Goal: Communication & Community: Answer question/provide support

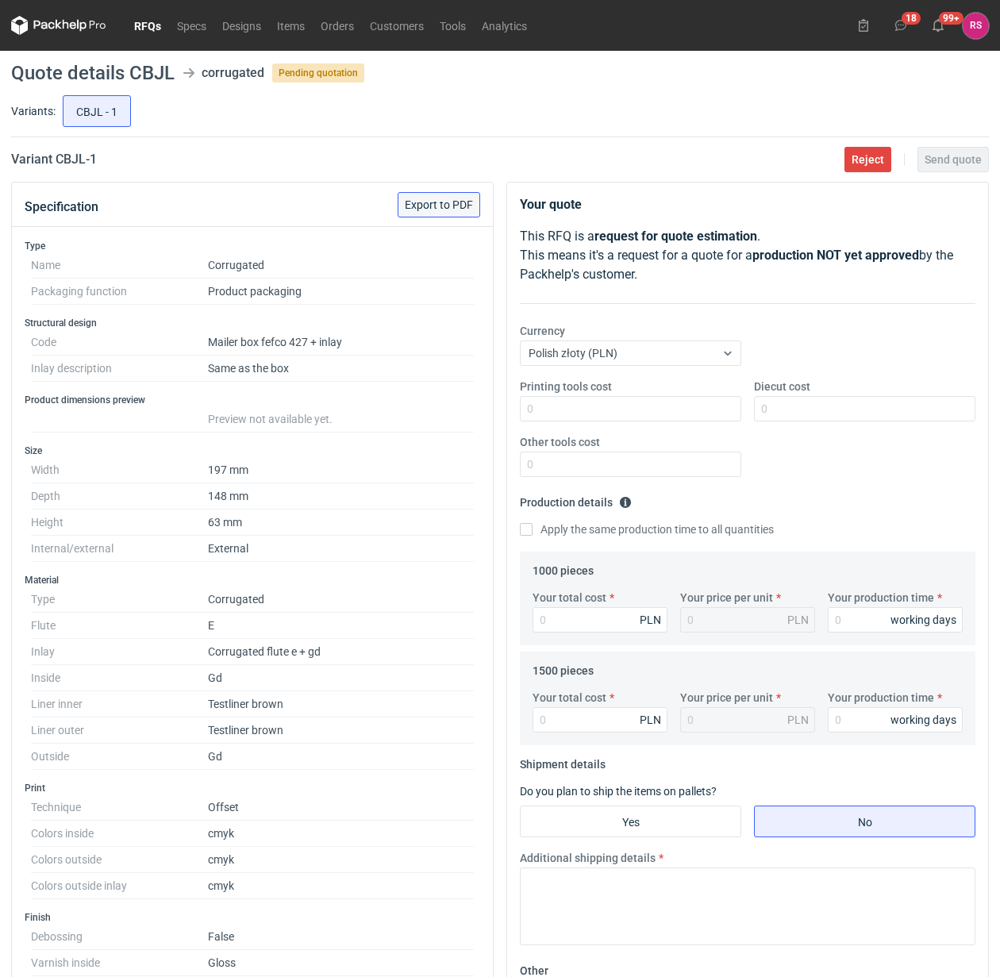
click at [438, 201] on span "Export to PDF" at bounding box center [439, 204] width 68 height 11
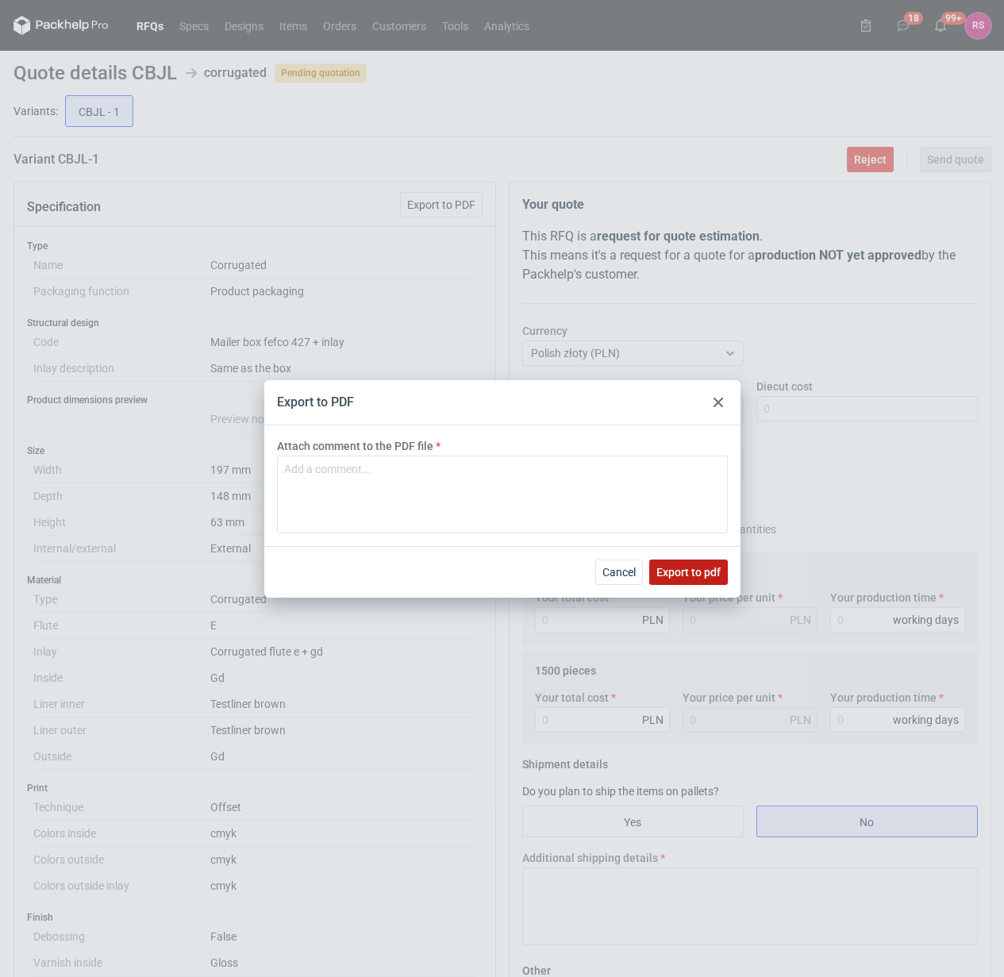
click at [692, 572] on span "Export to pdf" at bounding box center [689, 572] width 64 height 11
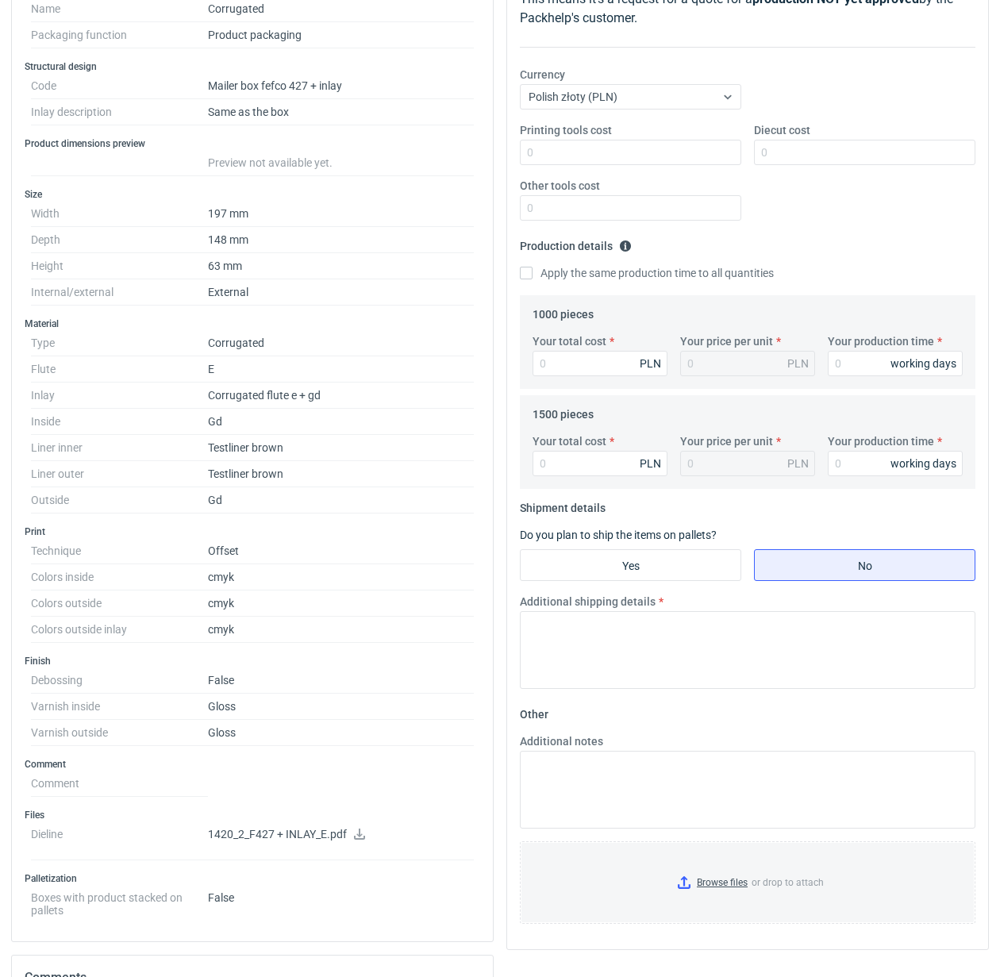
scroll to position [620, 0]
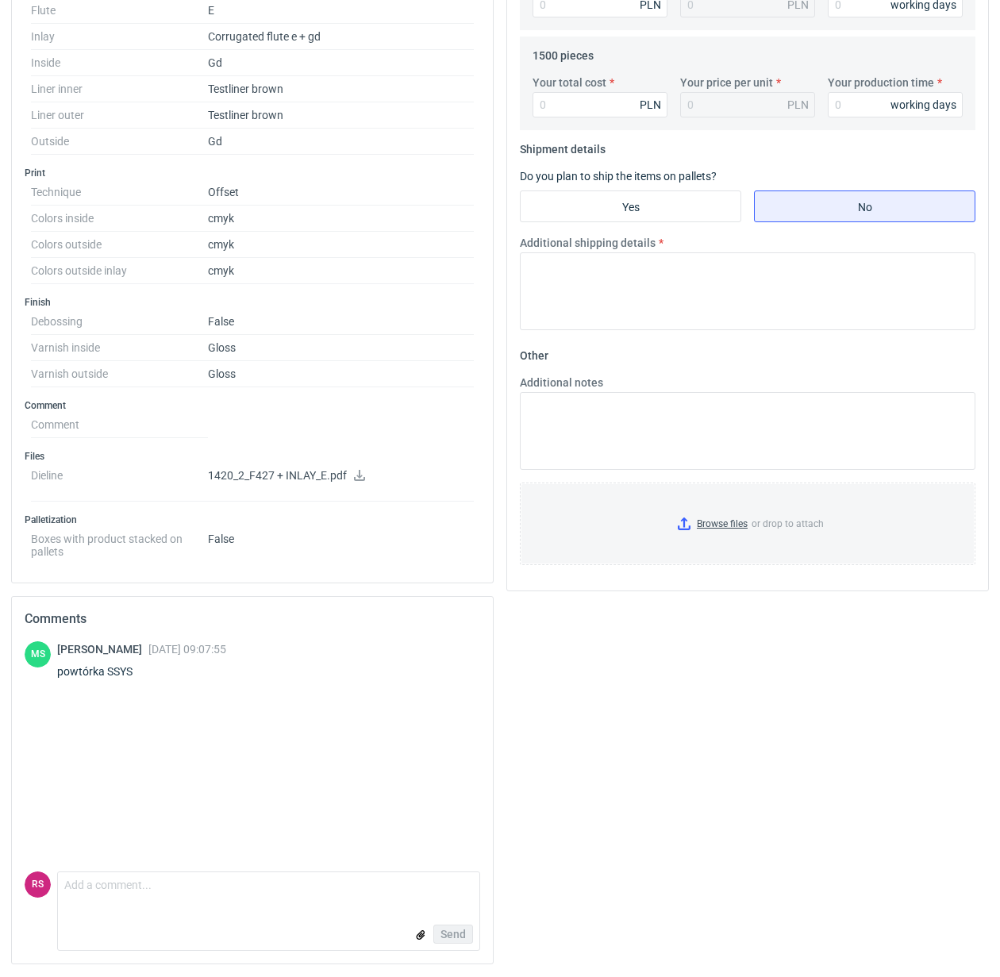
click at [361, 475] on icon at bounding box center [359, 475] width 11 height 11
click at [818, 684] on div "Your quote This RFQ is a request for quote estimation . This means it's a reque…" at bounding box center [747, 271] width 495 height 1411
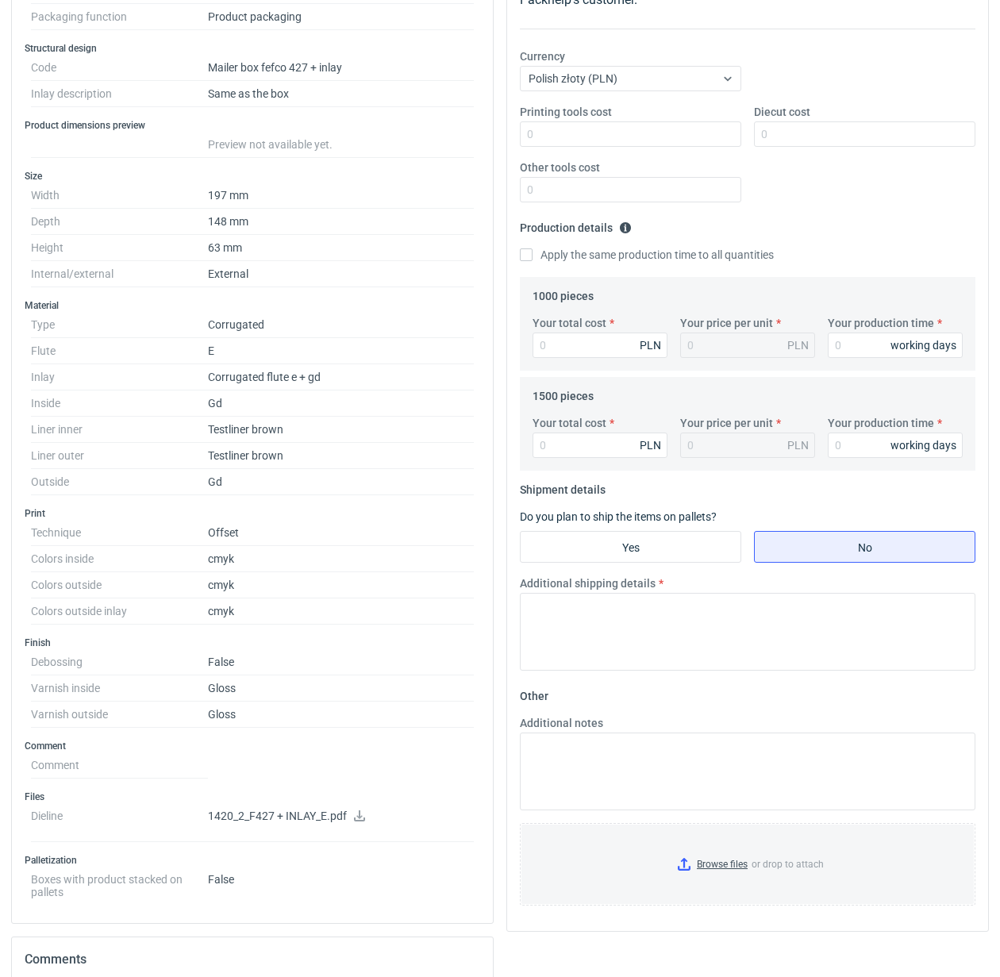
scroll to position [0, 0]
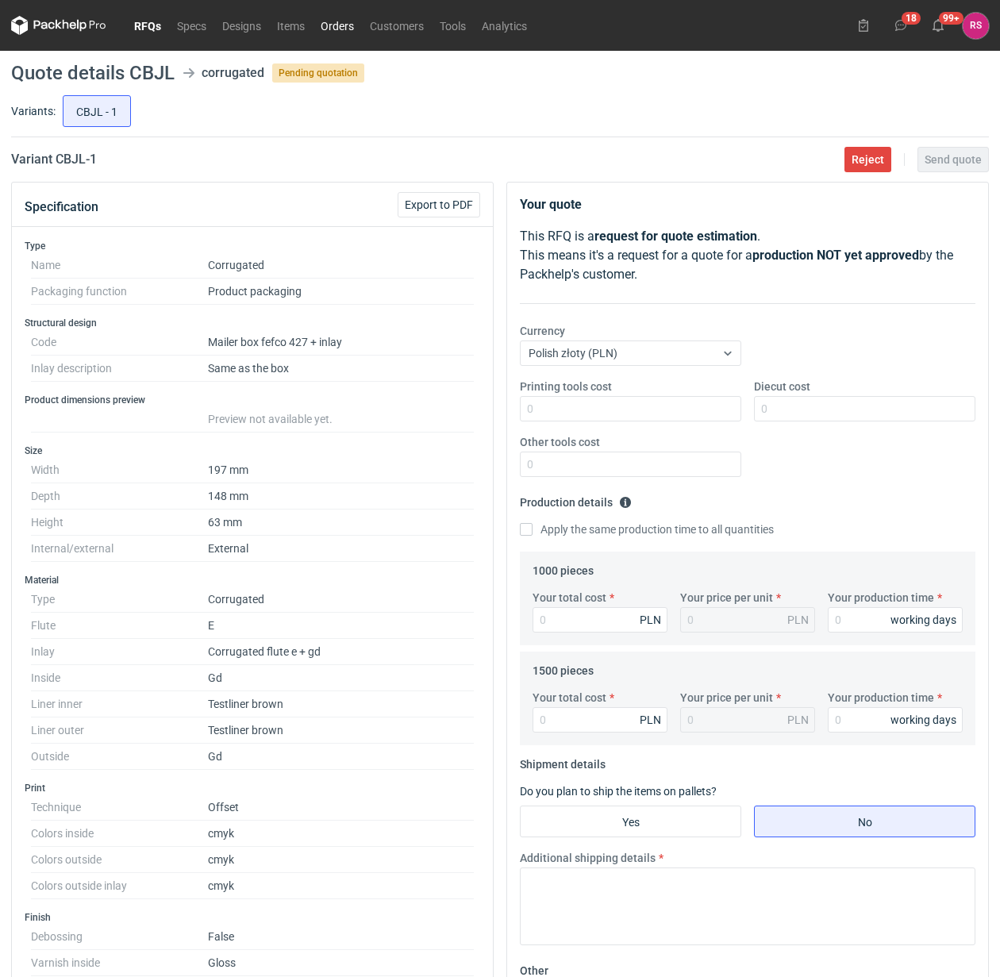
click at [342, 21] on link "Orders" at bounding box center [337, 25] width 49 height 19
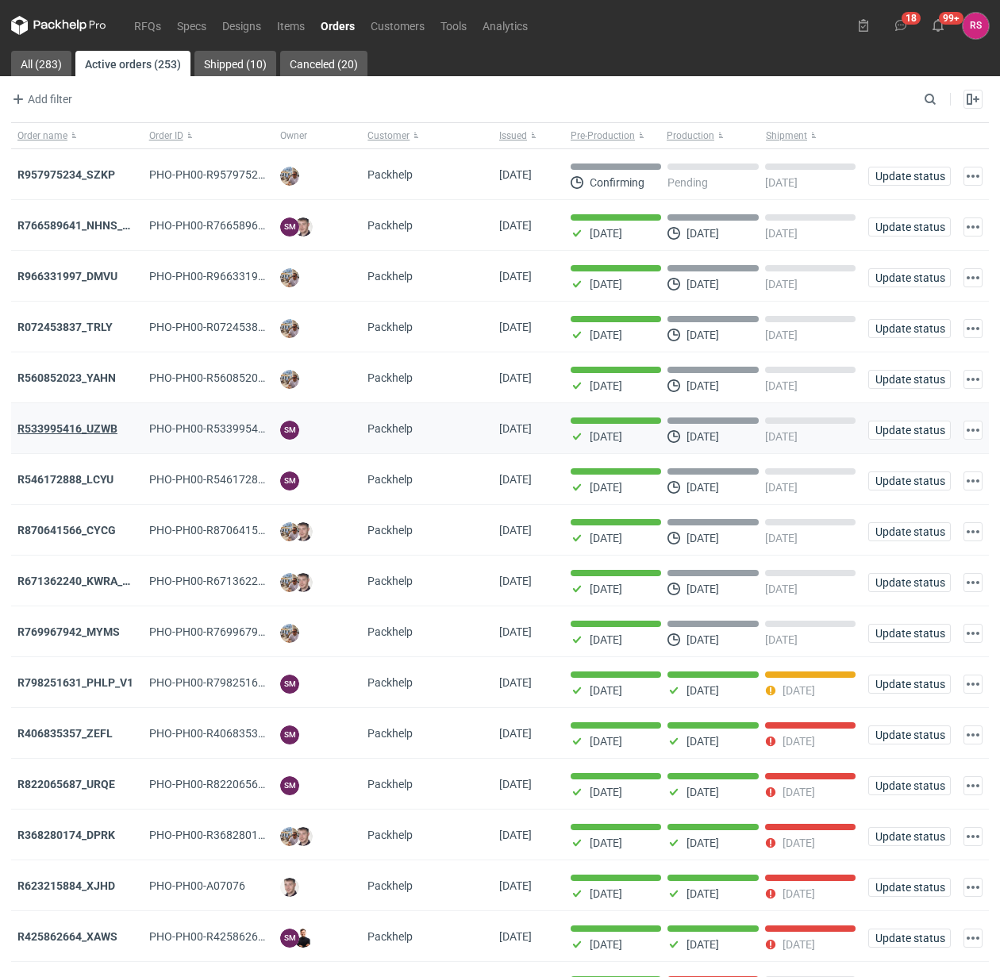
click at [81, 431] on strong "R533995416_UZWB" at bounding box center [67, 428] width 100 height 13
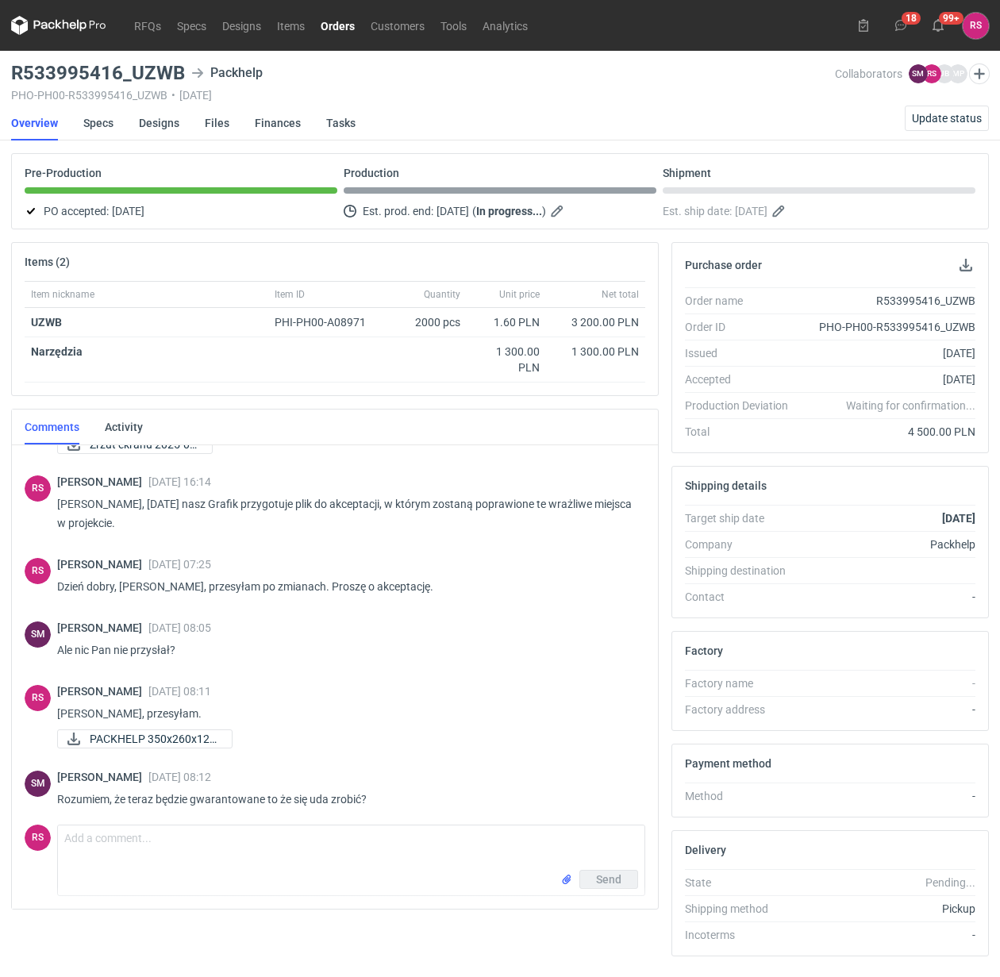
scroll to position [653, 0]
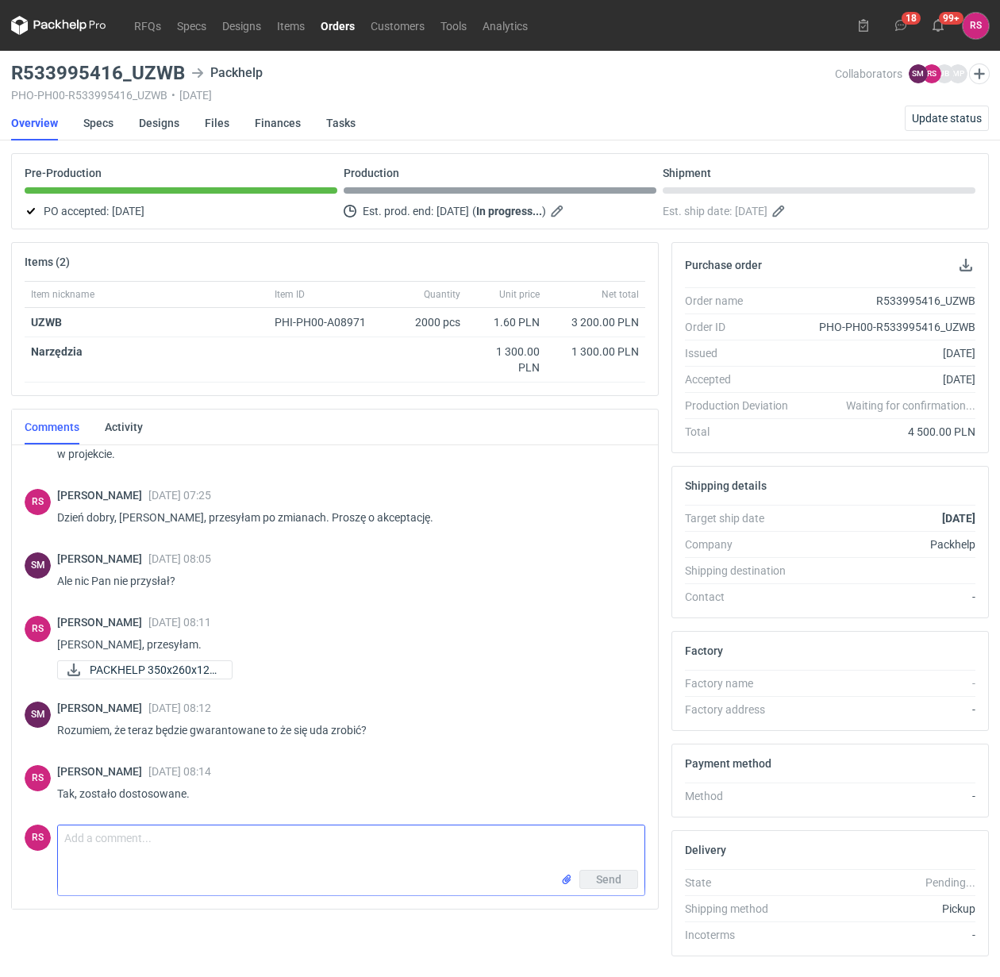
click at [221, 842] on textarea "Comment message" at bounding box center [351, 848] width 587 height 44
type textarea "Dzień dobry, Panie Sebastianie, przypominam o prośbie o akceptację pdfa po zmia…"
click at [605, 877] on span "Send" at bounding box center [608, 879] width 25 height 11
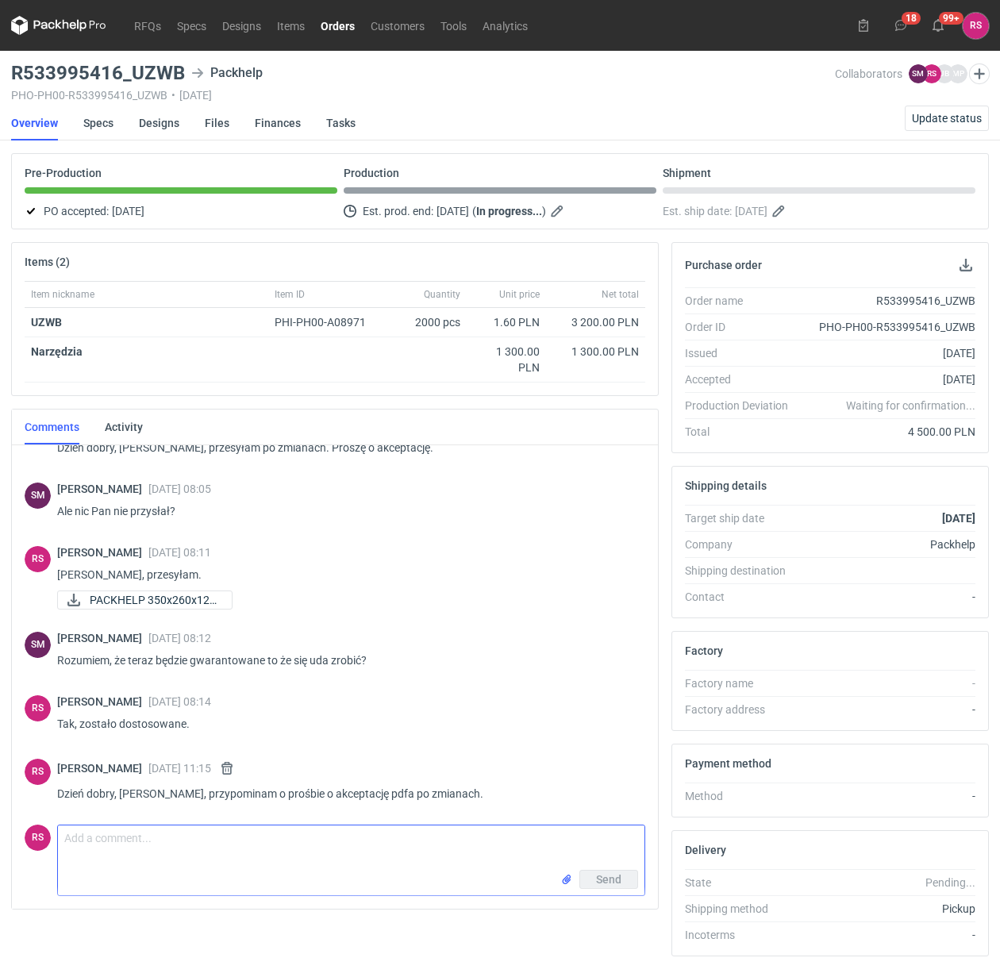
scroll to position [716, 0]
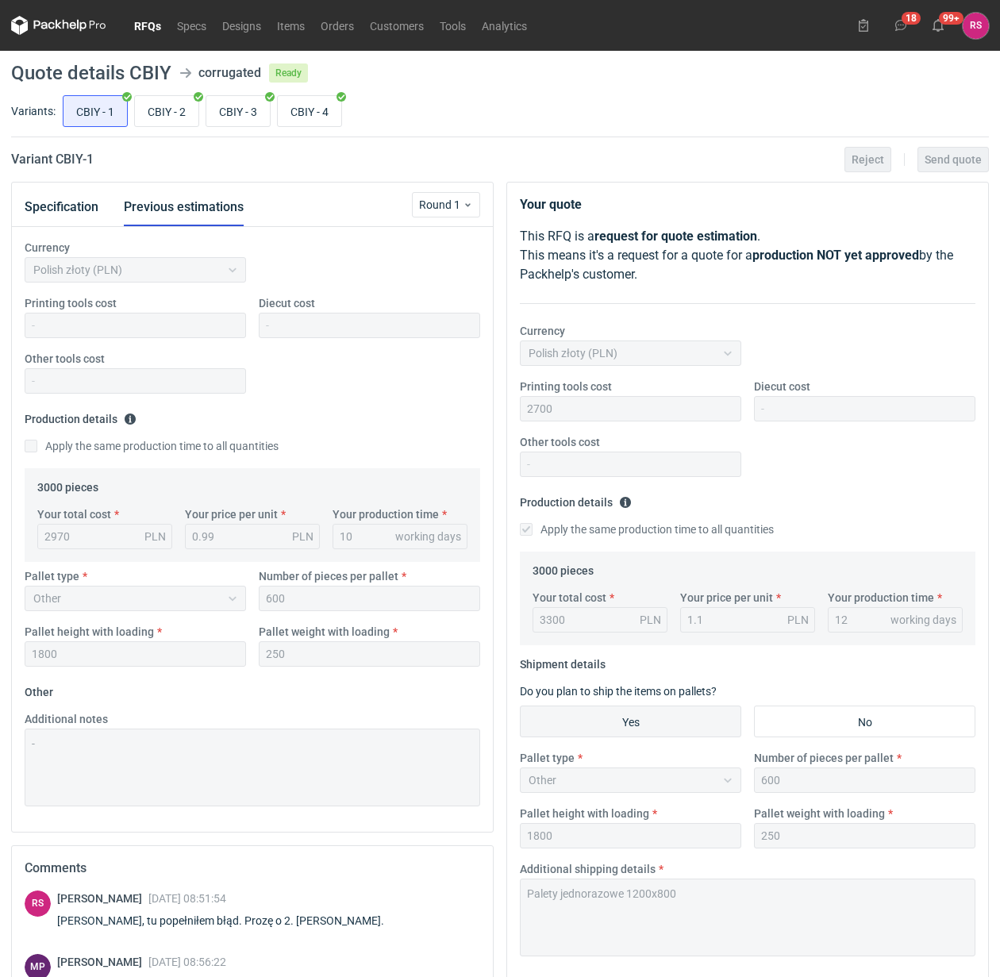
drag, startPoint x: 0, startPoint y: 0, endPoint x: 151, endPoint y: 22, distance: 152.5
click at [151, 22] on link "RFQs" at bounding box center [147, 25] width 43 height 19
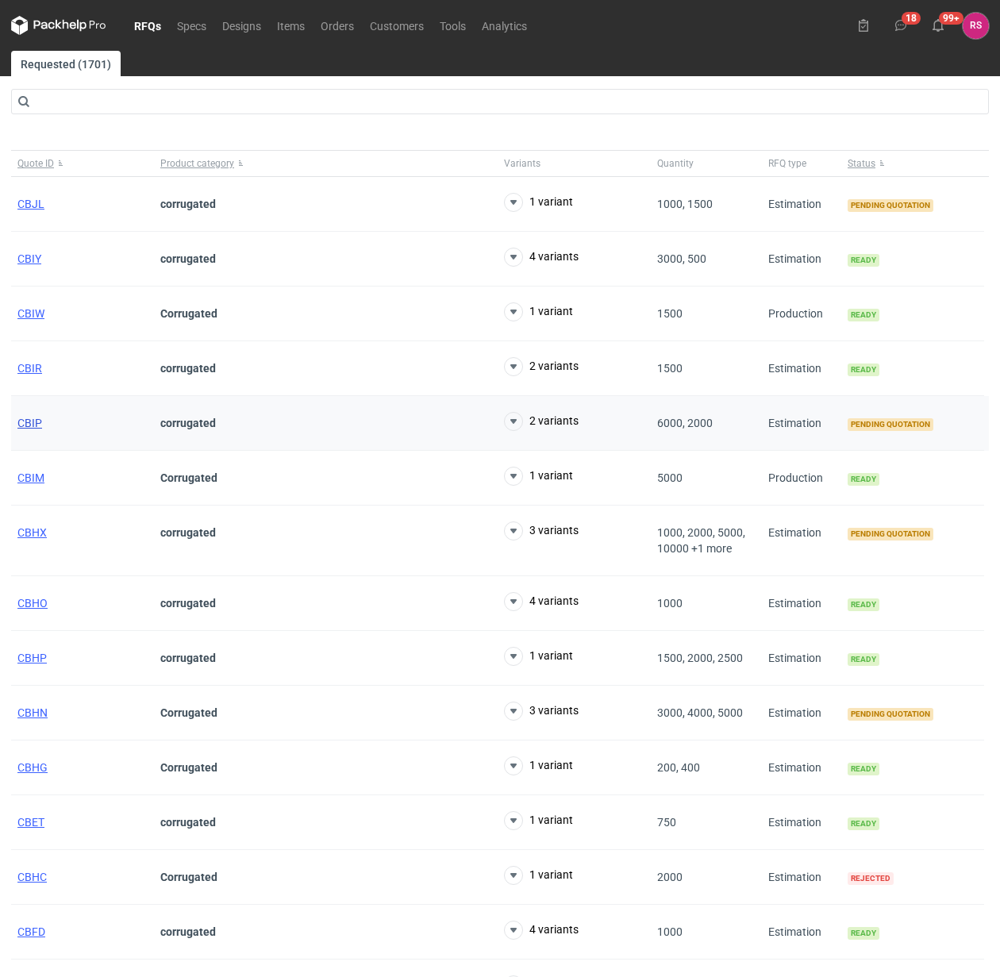
click at [29, 421] on span "CBIP" at bounding box center [29, 423] width 25 height 13
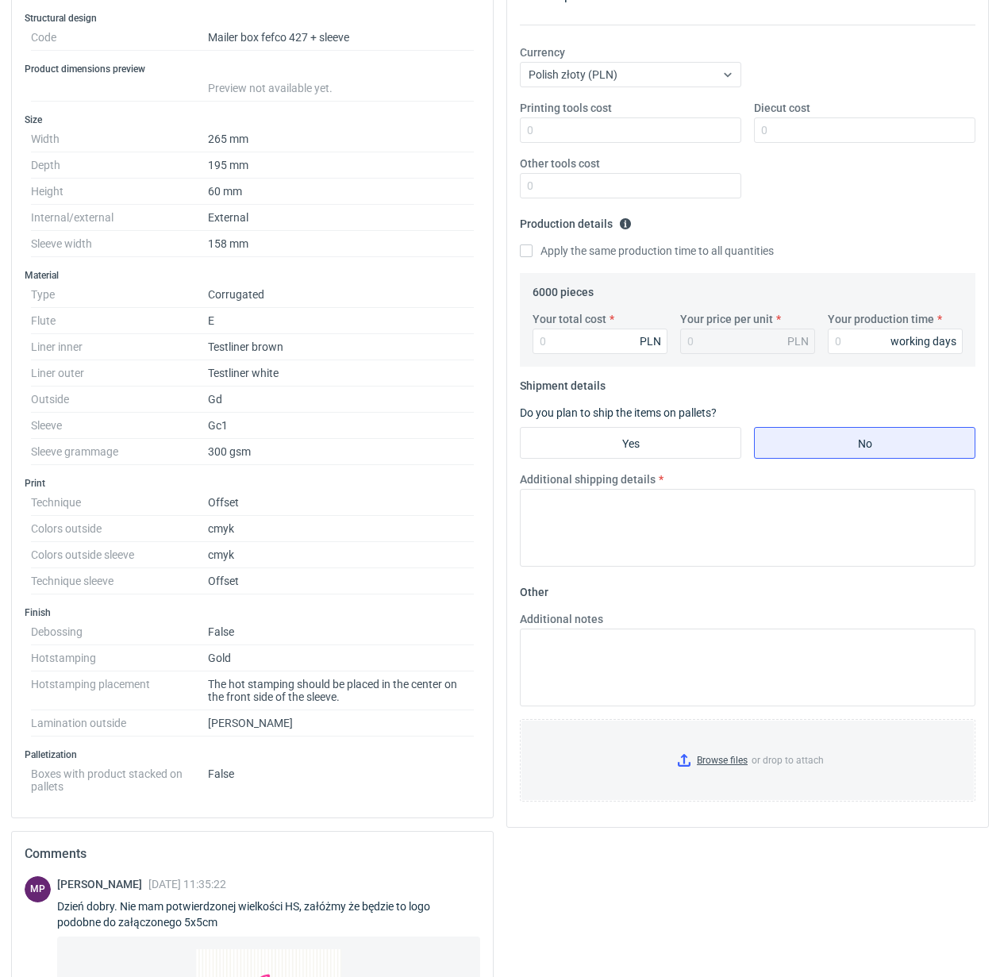
scroll to position [644, 0]
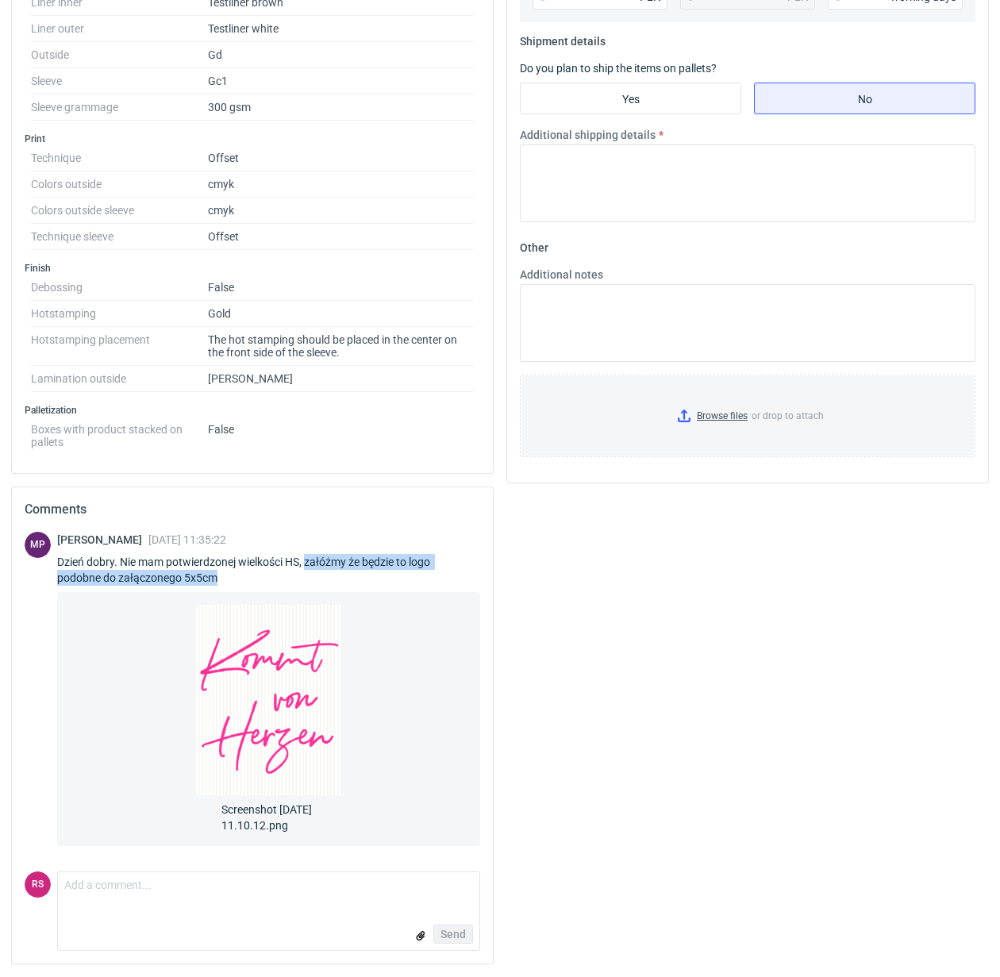
drag, startPoint x: 308, startPoint y: 546, endPoint x: 379, endPoint y: 565, distance: 73.2
click at [379, 565] on div "Dzień dobry. Nie mam potwierdzonej wielkości HS, załóżmy że będzie to logo podo…" at bounding box center [268, 570] width 423 height 32
copy div "załóżmy że będzie to logo podobne do załączonego 5x5cm"
drag, startPoint x: 270, startPoint y: 730, endPoint x: 358, endPoint y: 756, distance: 91.7
click at [358, 756] on div "Screenshot 2025-09-10 at 11.10.12.png" at bounding box center [269, 719] width 398 height 229
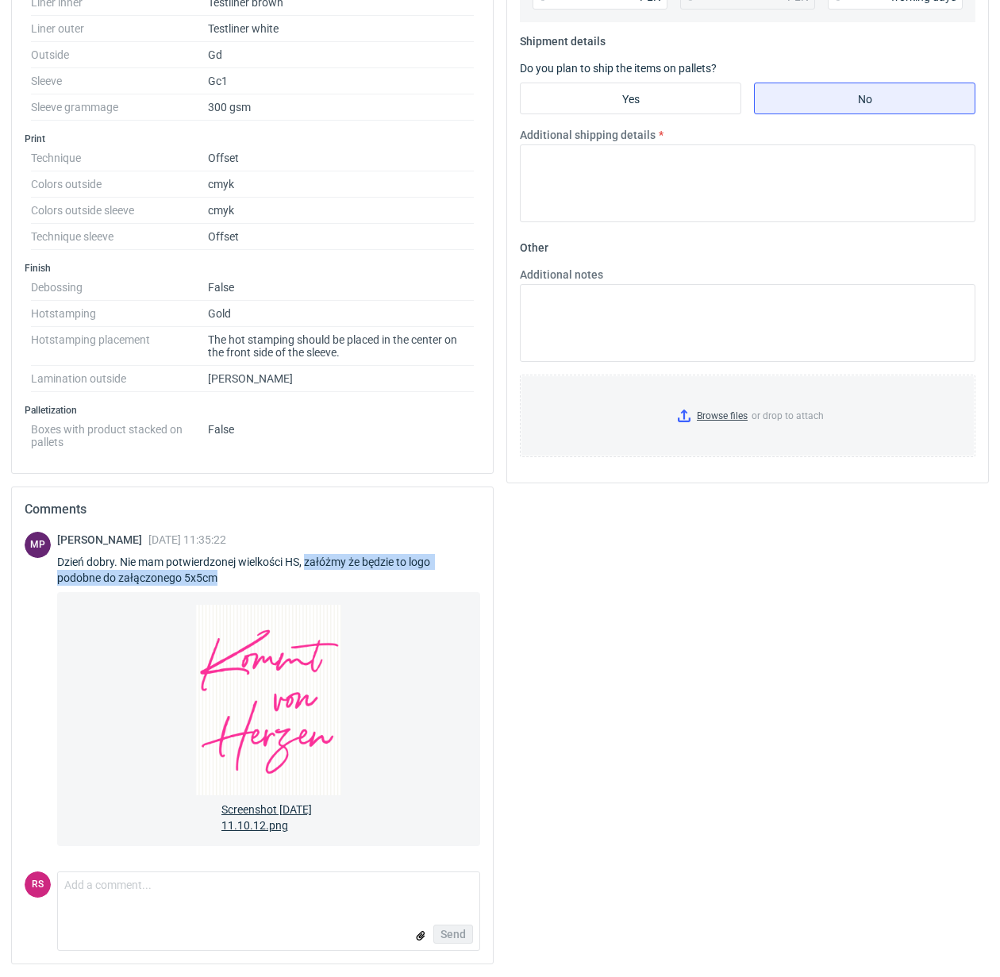
click at [246, 819] on span "Screenshot 2025-09-10 at 11.10.12.png" at bounding box center [269, 815] width 95 height 38
click at [770, 684] on div "Your quote This RFQ is a request for quote estimation . This means it's a reque…" at bounding box center [747, 268] width 495 height 1419
click at [719, 681] on div "Your quote This RFQ is a request for quote estimation . This means it's a reque…" at bounding box center [747, 268] width 495 height 1419
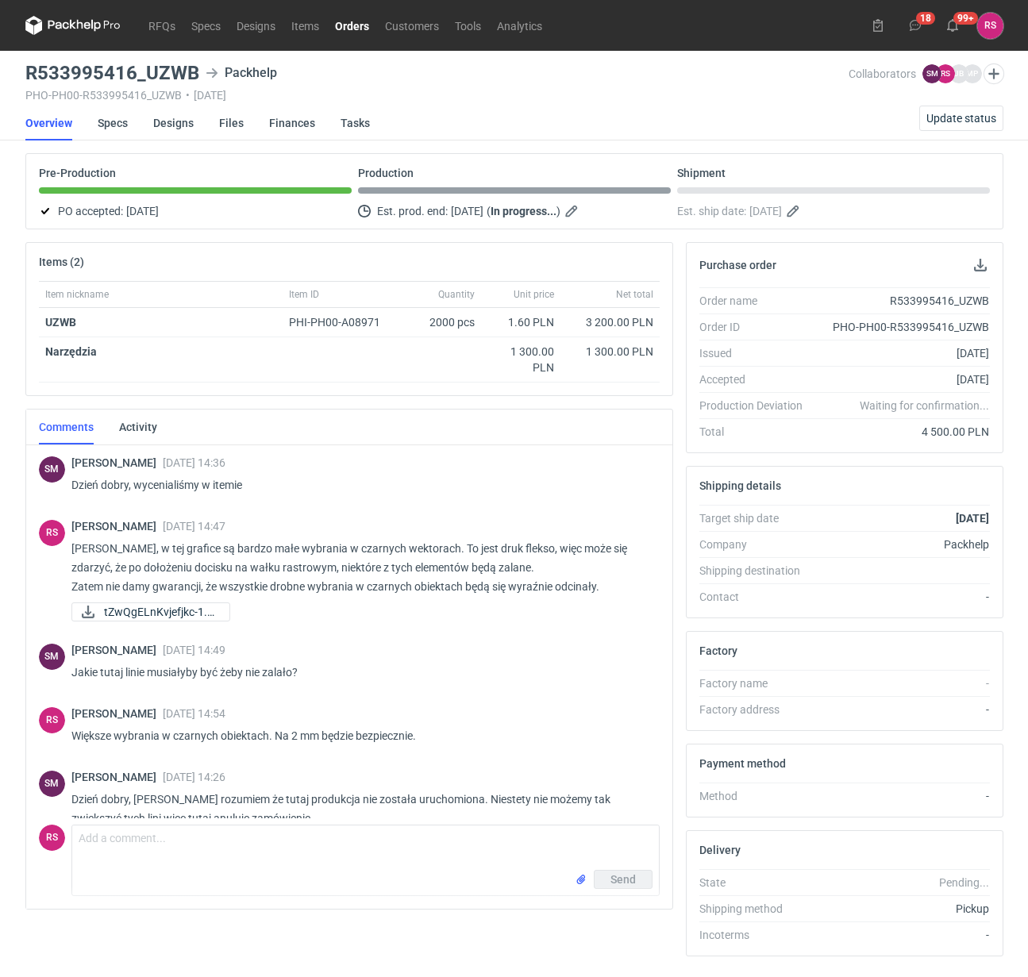
scroll to position [716, 0]
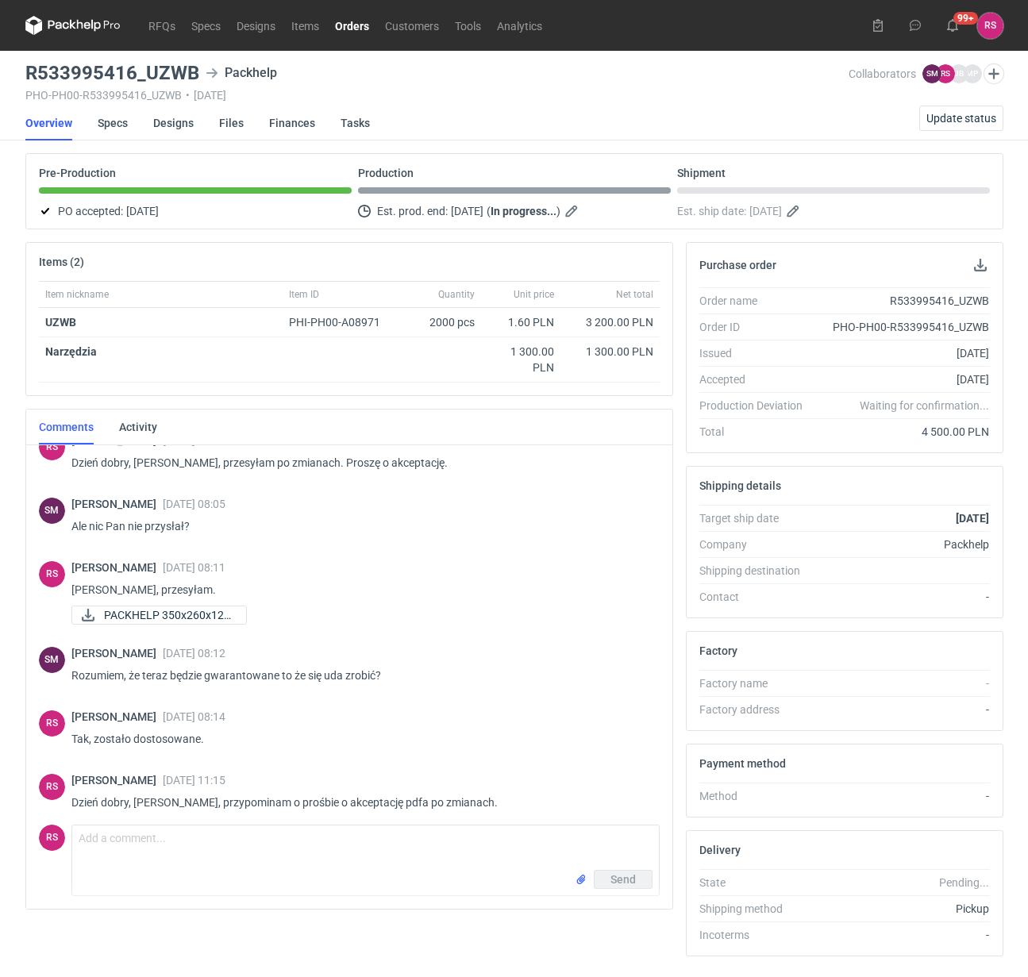
scroll to position [716, 0]
